Goal: Navigation & Orientation: Find specific page/section

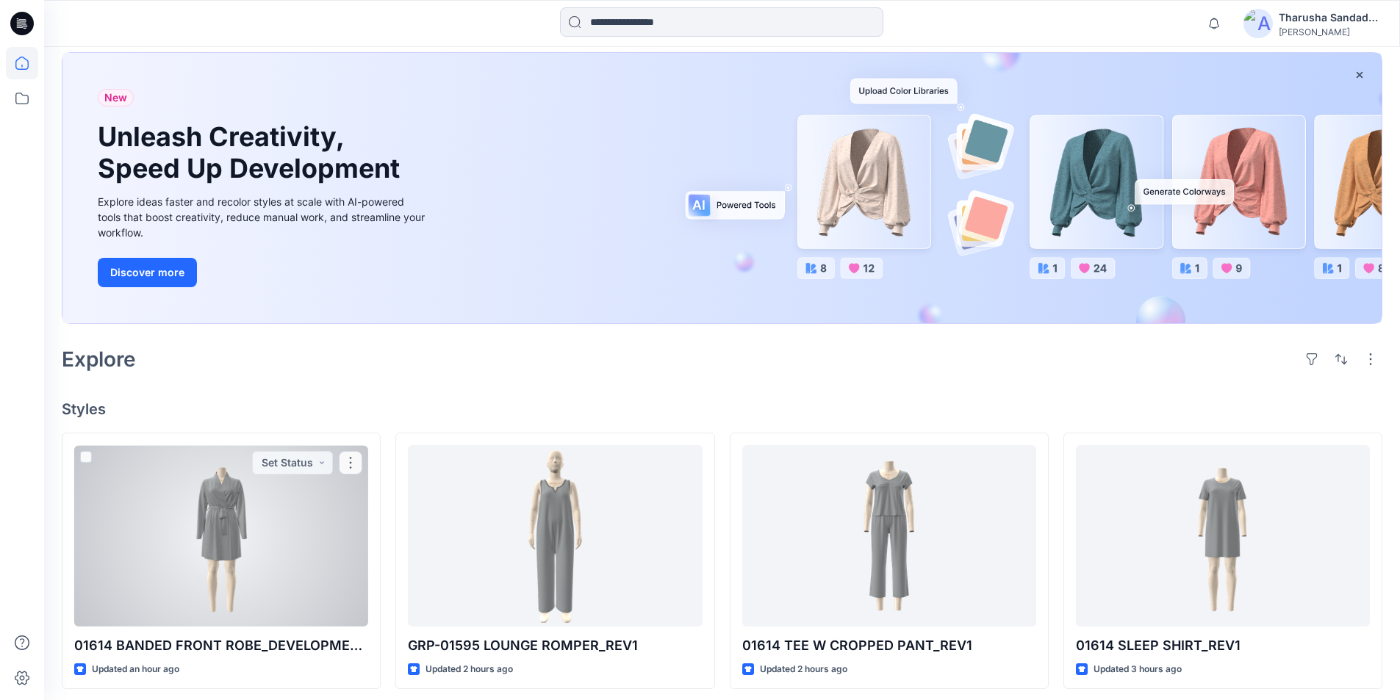
scroll to position [294, 0]
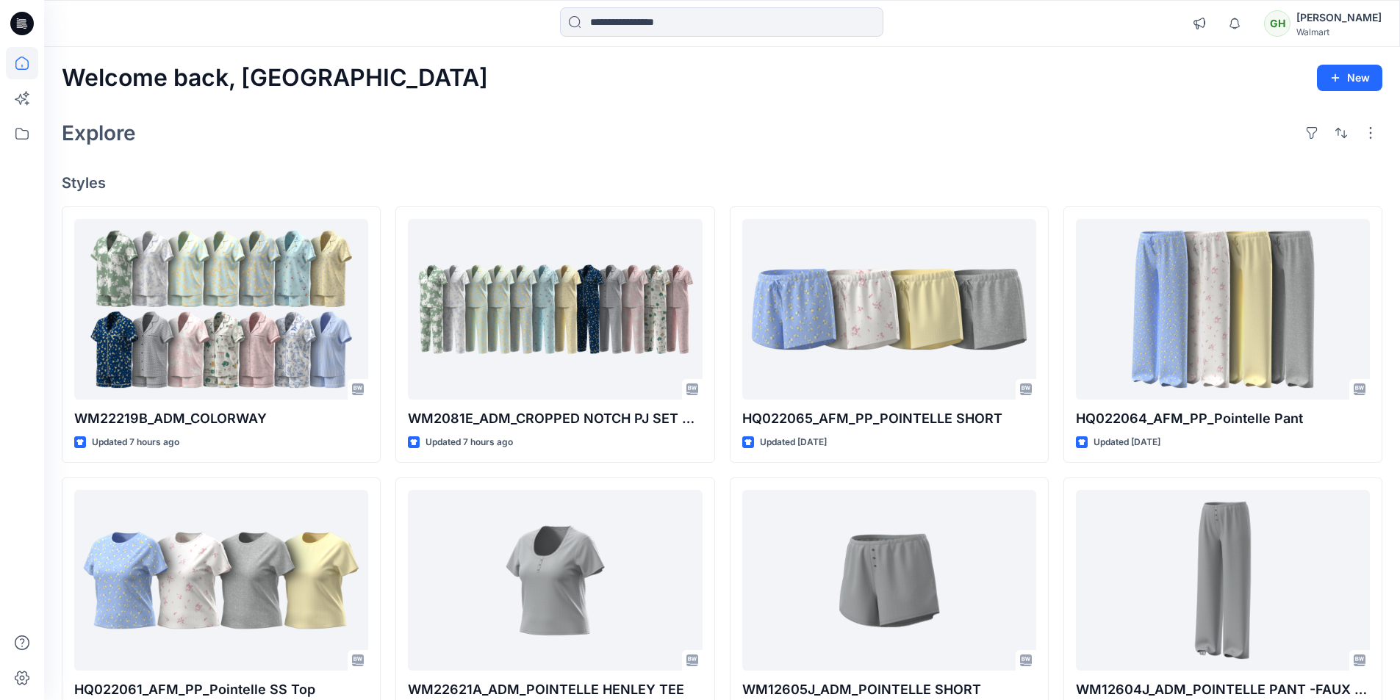
click at [808, 129] on div "Explore" at bounding box center [722, 132] width 1320 height 35
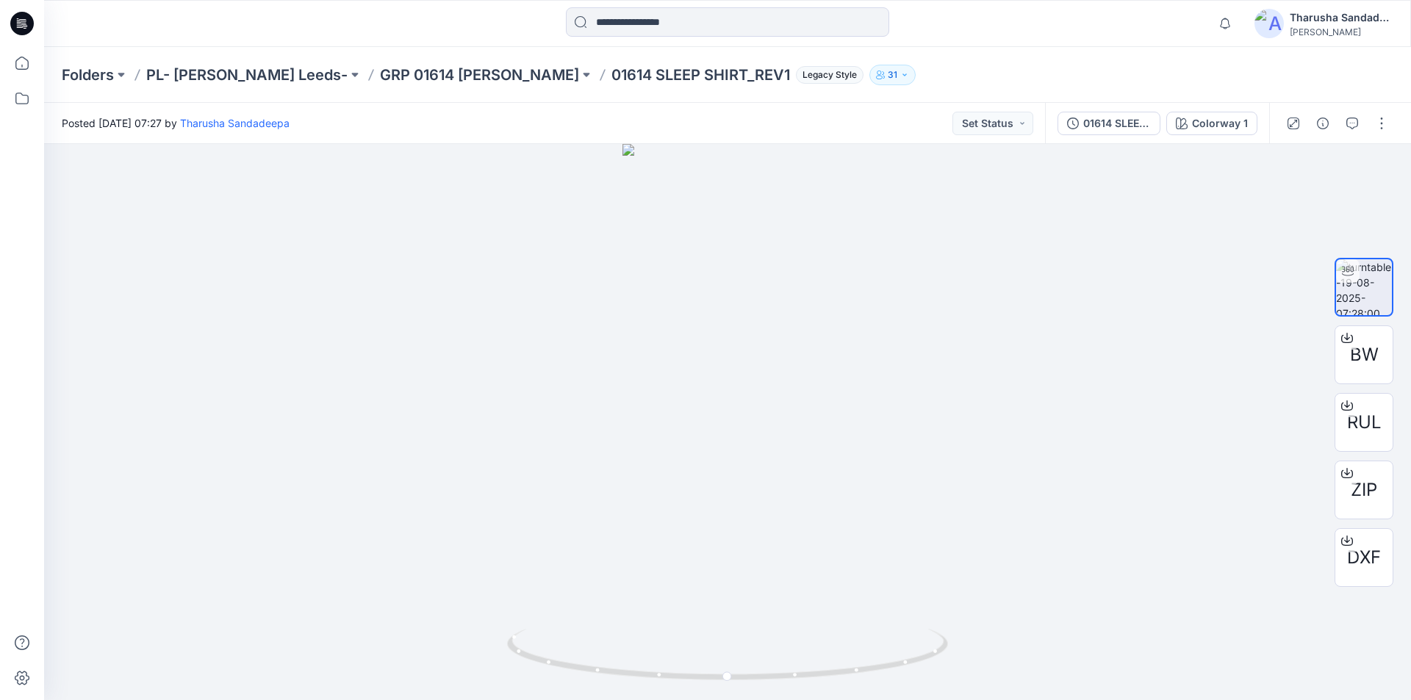
click at [32, 29] on icon at bounding box center [22, 24] width 24 height 24
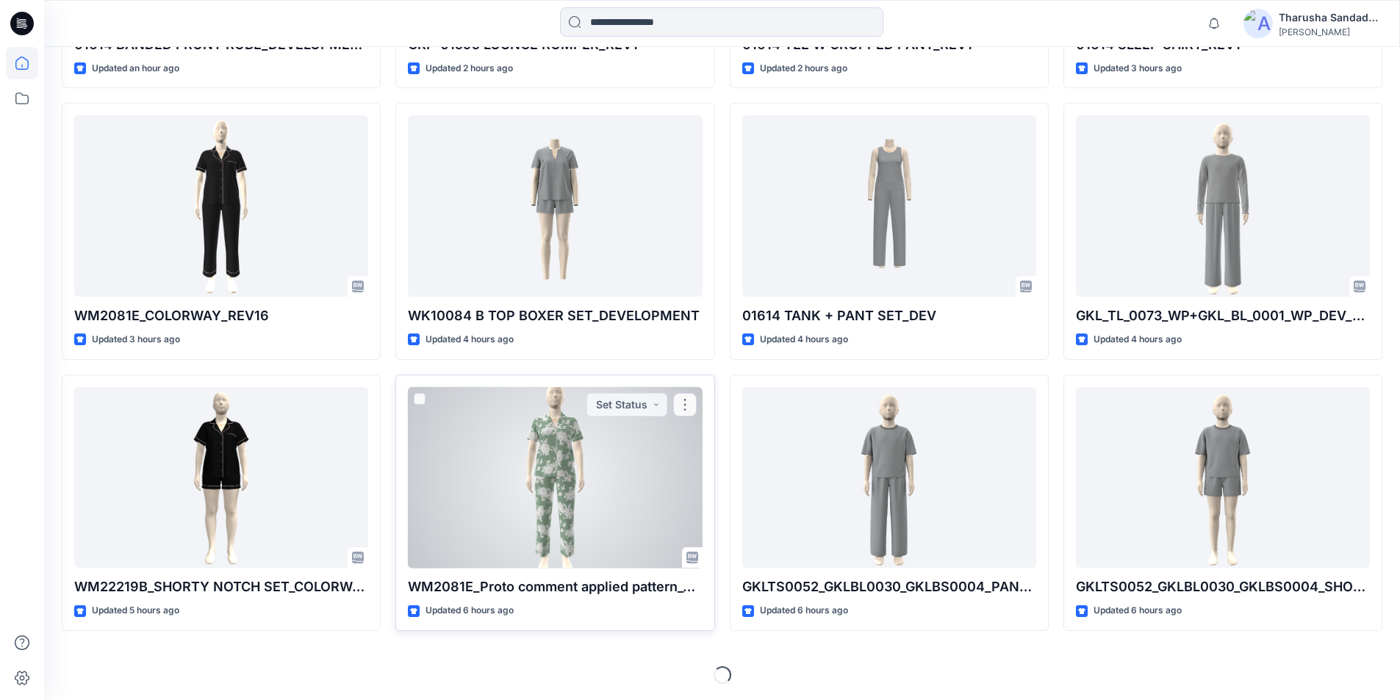
scroll to position [677, 0]
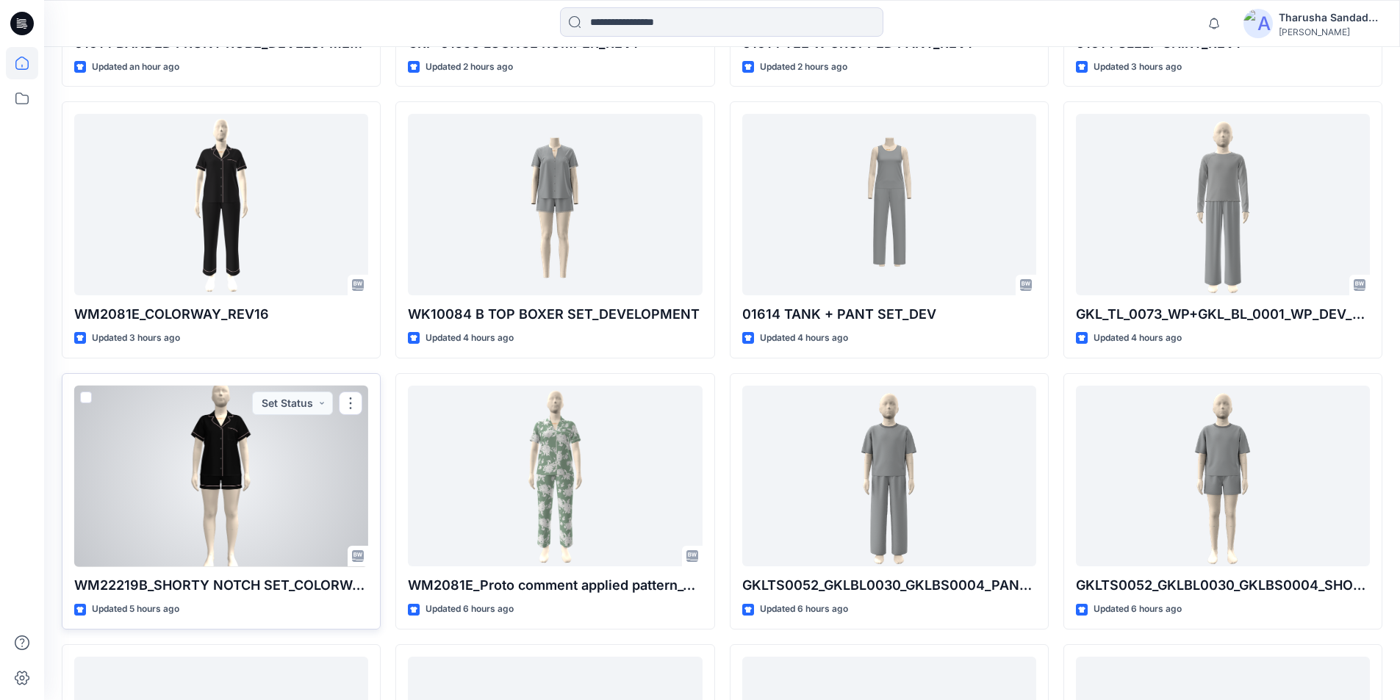
click at [218, 488] on div at bounding box center [221, 476] width 294 height 181
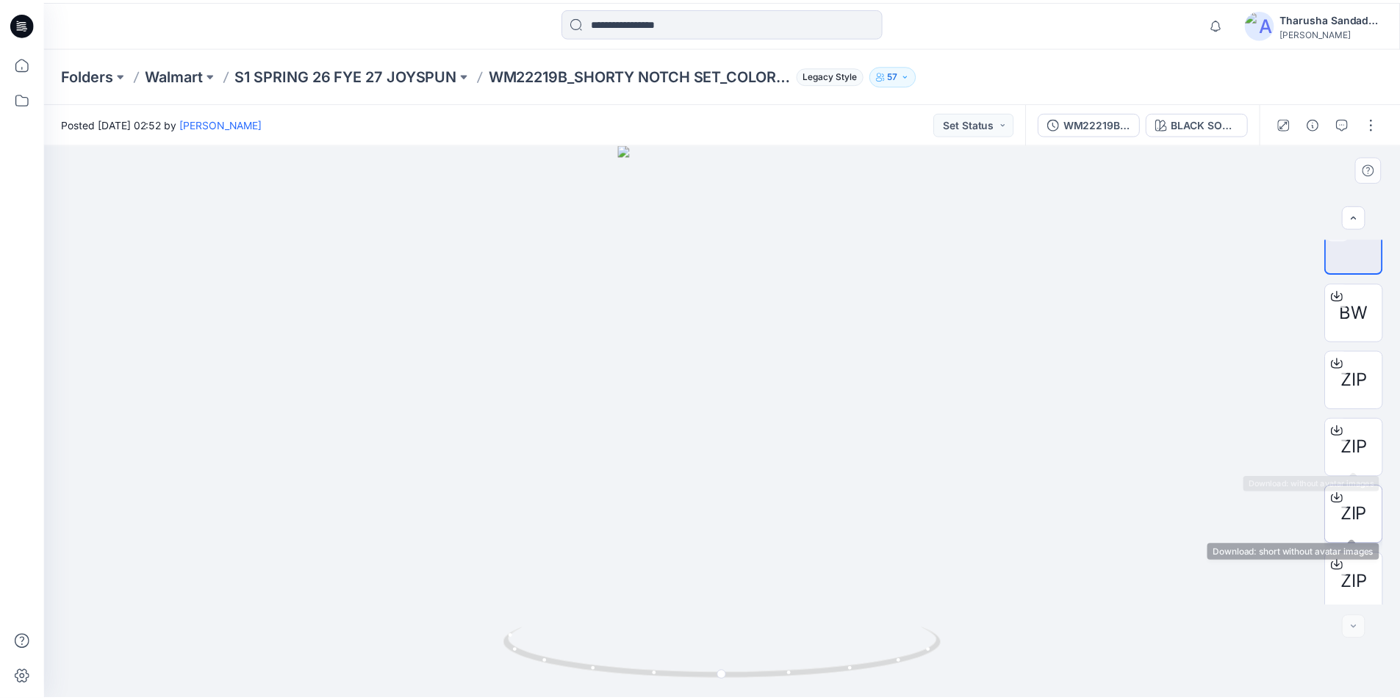
scroll to position [29, 0]
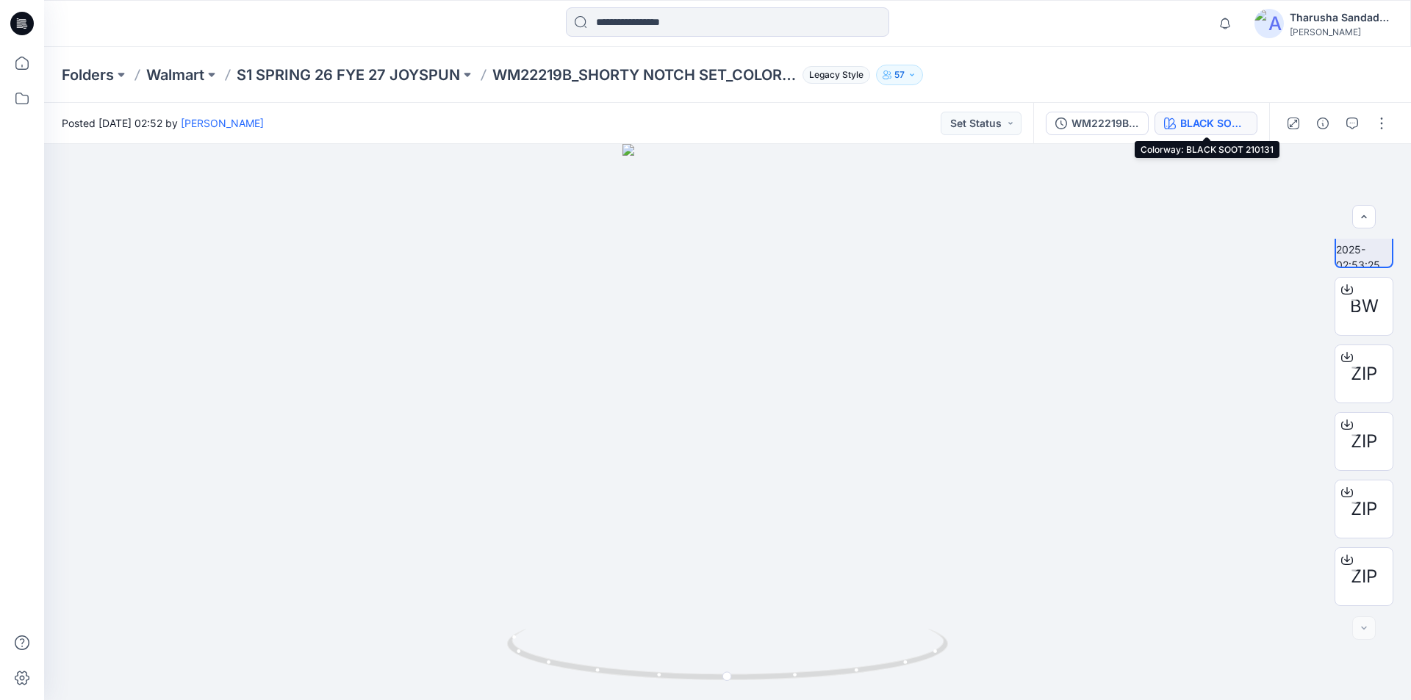
click at [1197, 119] on div "BLACK SOOT 210131" at bounding box center [1214, 123] width 68 height 16
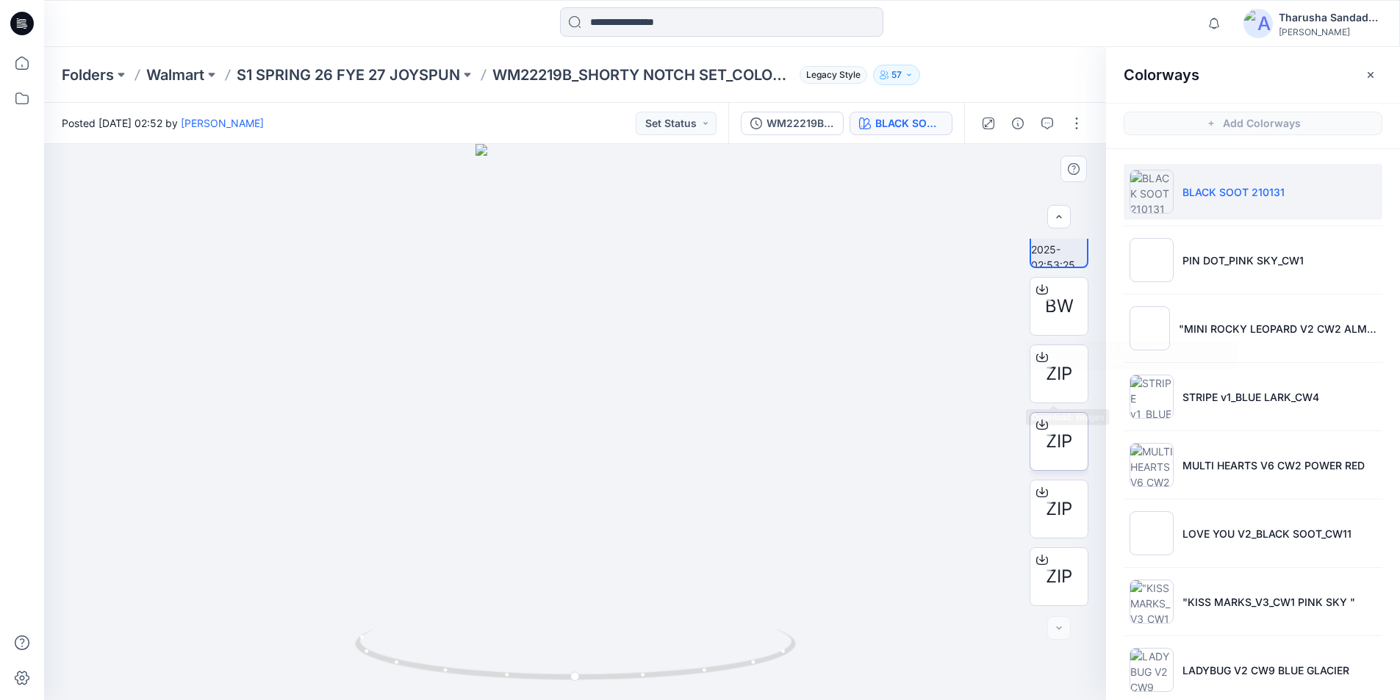
scroll to position [4, 0]
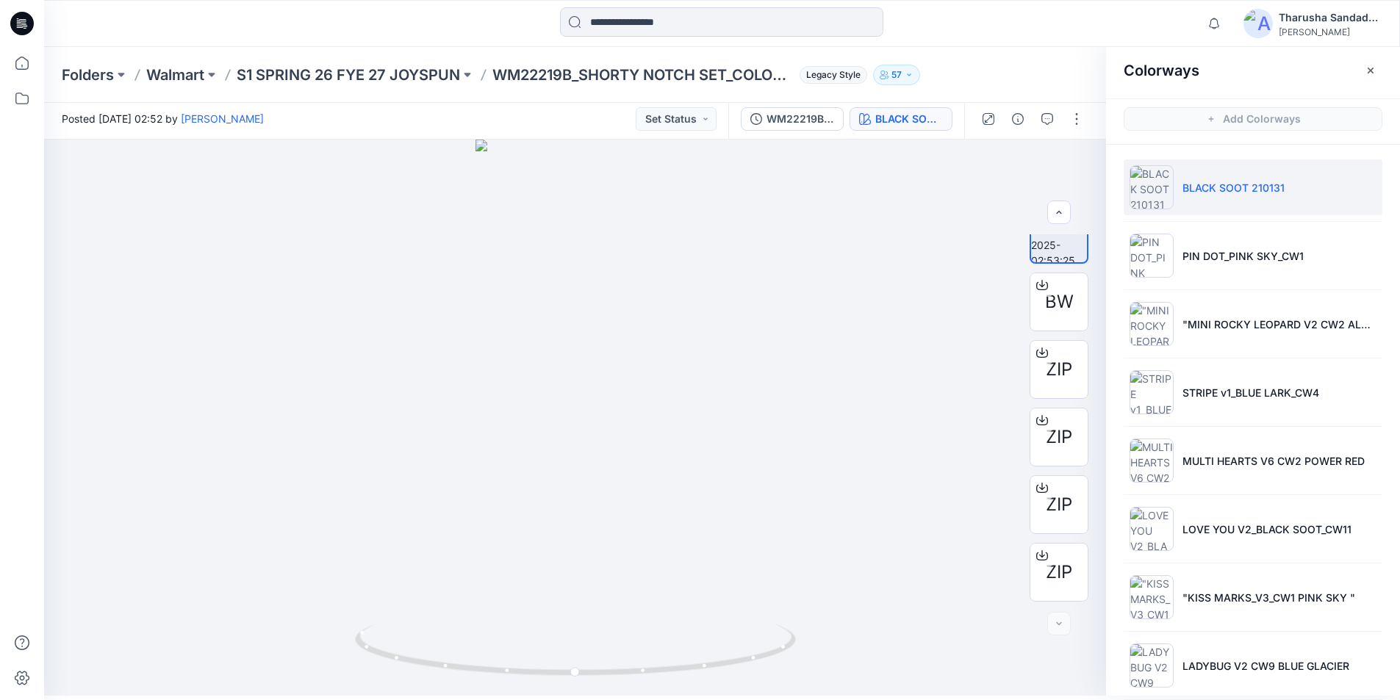
click at [24, 32] on icon at bounding box center [22, 24] width 24 height 24
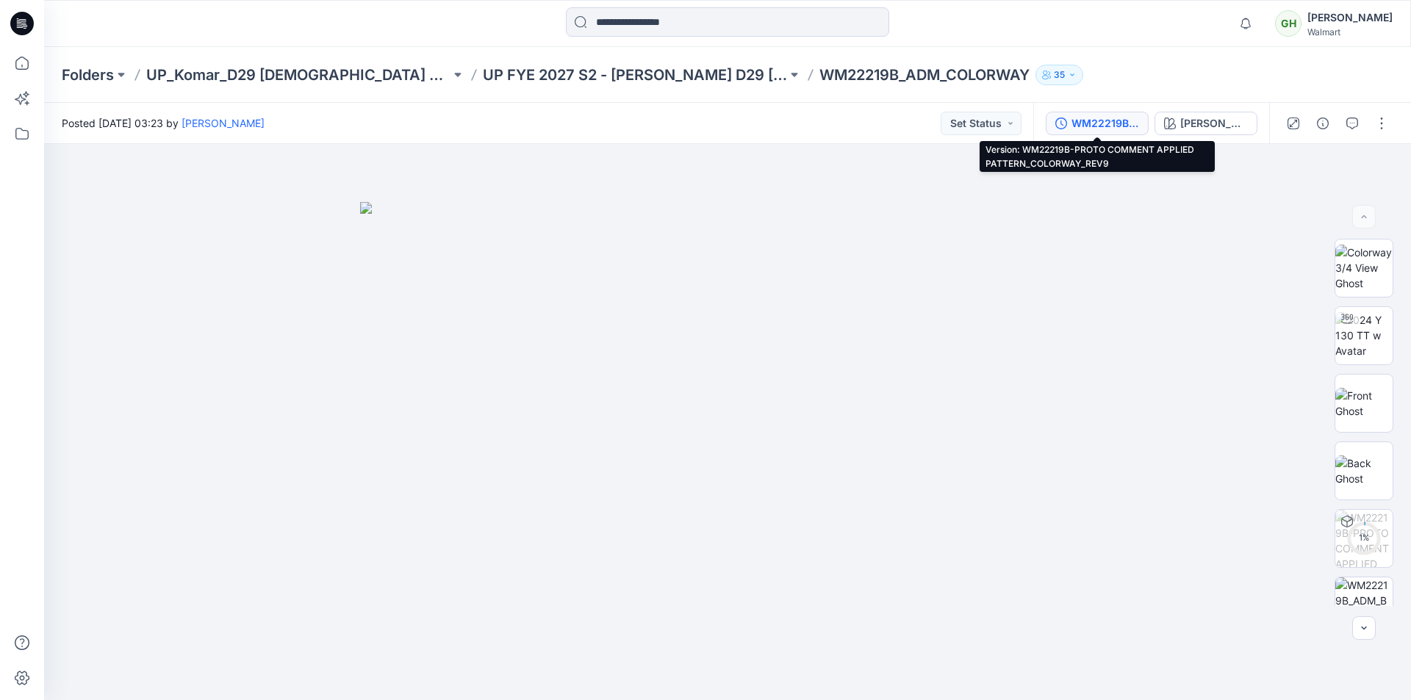
click at [1092, 123] on div "WM22219B-PROTO COMMENT APPLIED PATTERN_COLORWAY_REV9" at bounding box center [1105, 123] width 68 height 16
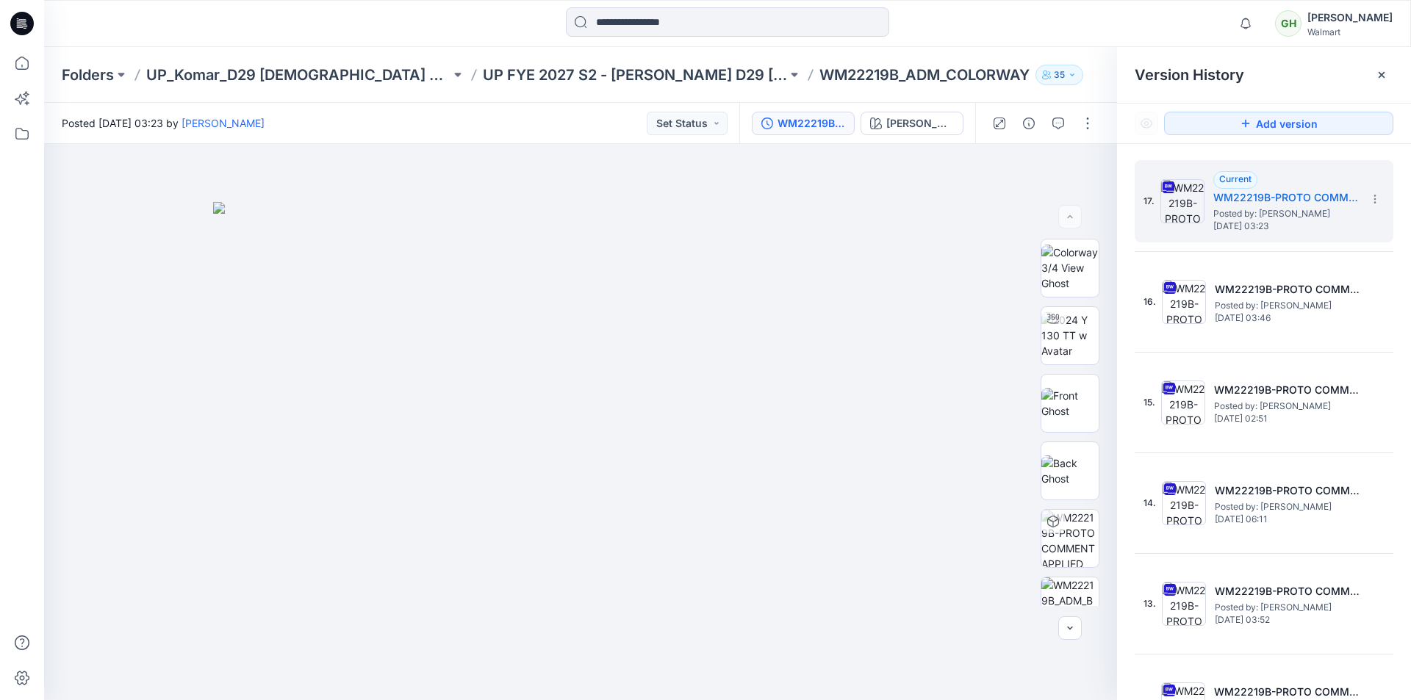
click at [24, 15] on icon at bounding box center [22, 24] width 24 height 24
